Goal: Browse casually

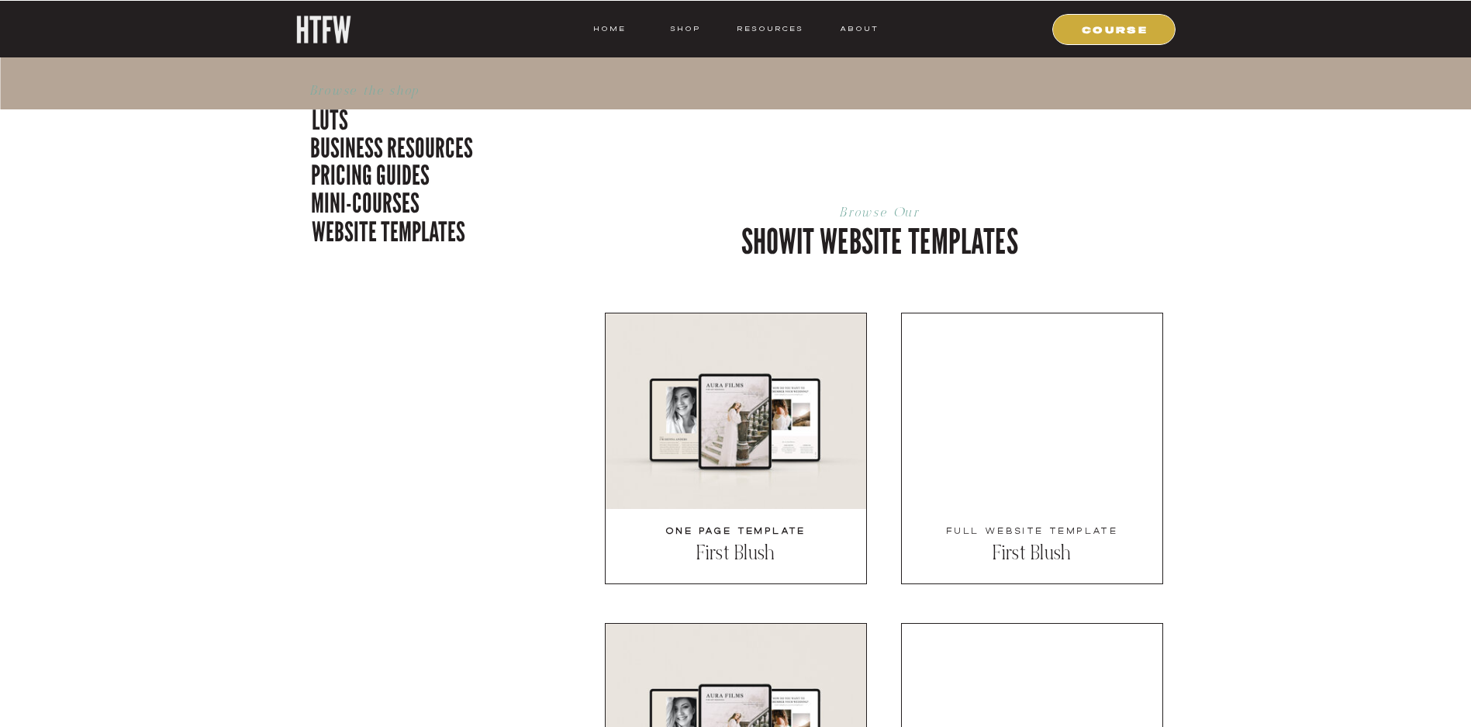
scroll to position [3954, 0]
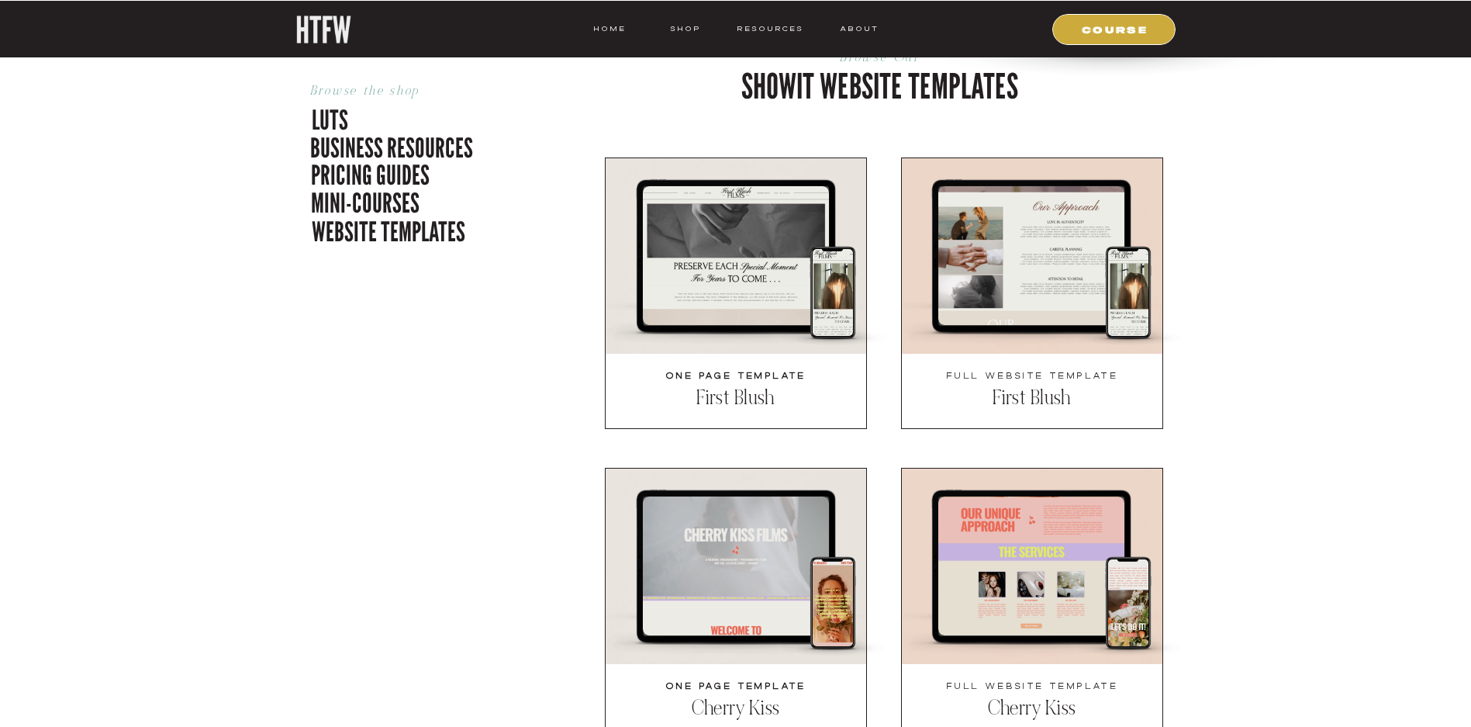
click at [730, 270] on div at bounding box center [736, 255] width 186 height 139
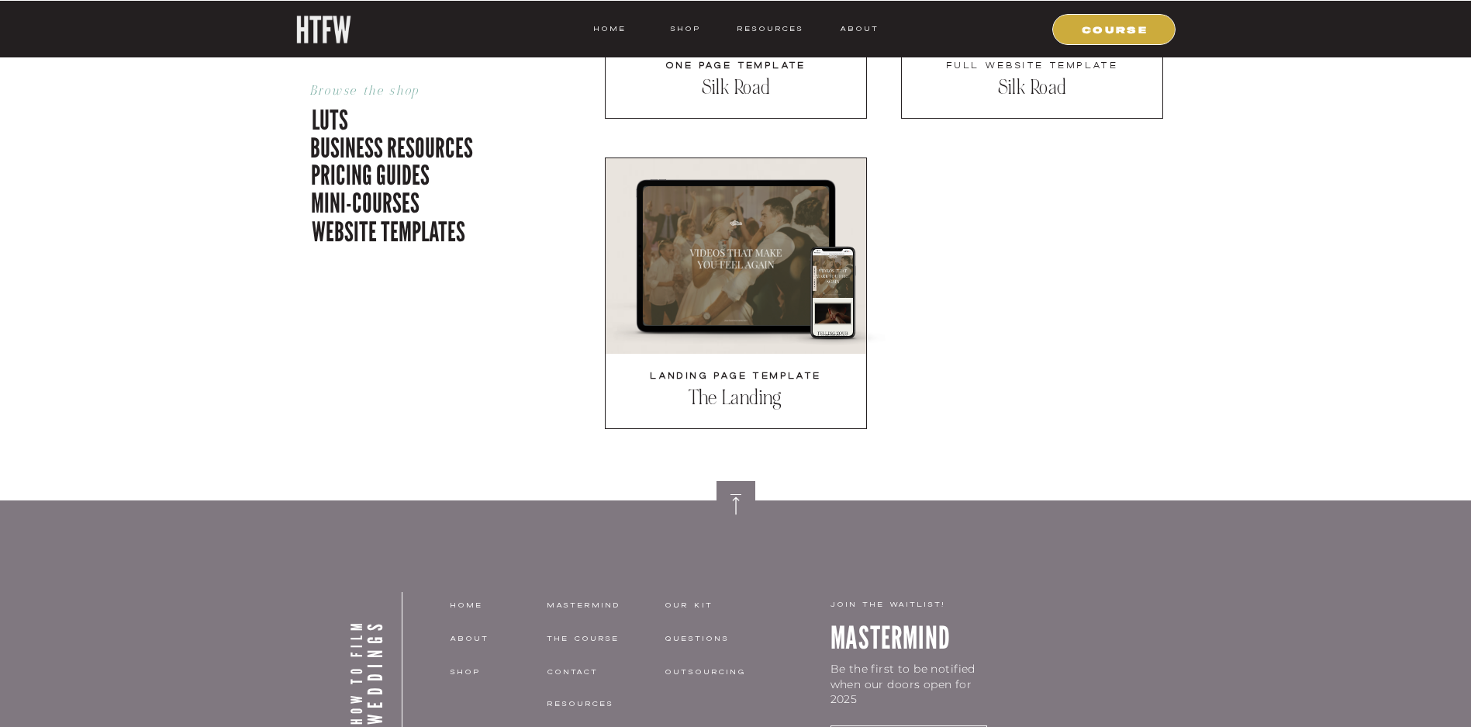
scroll to position [4730, 0]
